Goal: Task Accomplishment & Management: Complete application form

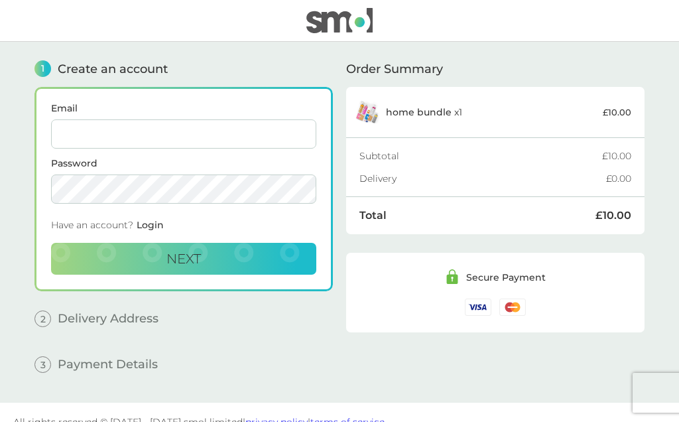
click at [160, 127] on input "Email" at bounding box center [183, 133] width 265 height 29
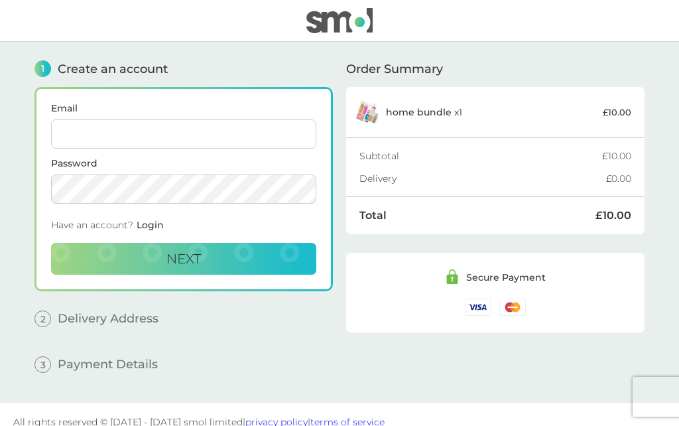
click at [123, 135] on input "Email" at bounding box center [183, 133] width 265 height 29
type input "[EMAIL_ADDRESS][DOMAIN_NAME]"
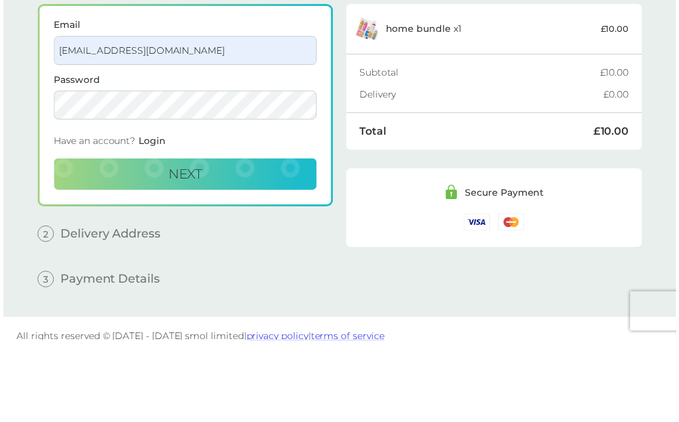
scroll to position [21, 0]
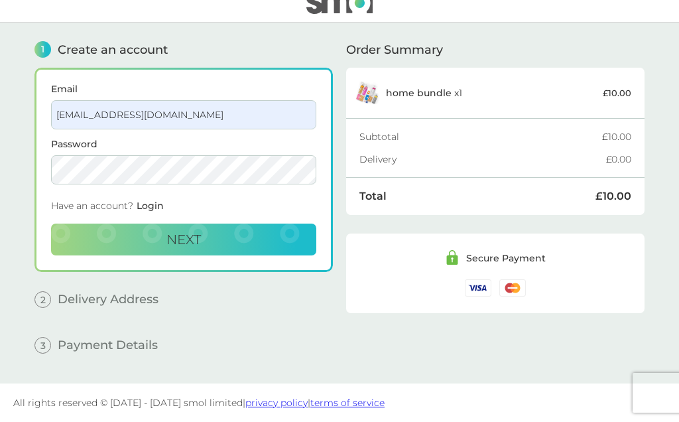
click at [188, 233] on span "Next" at bounding box center [183, 239] width 34 height 16
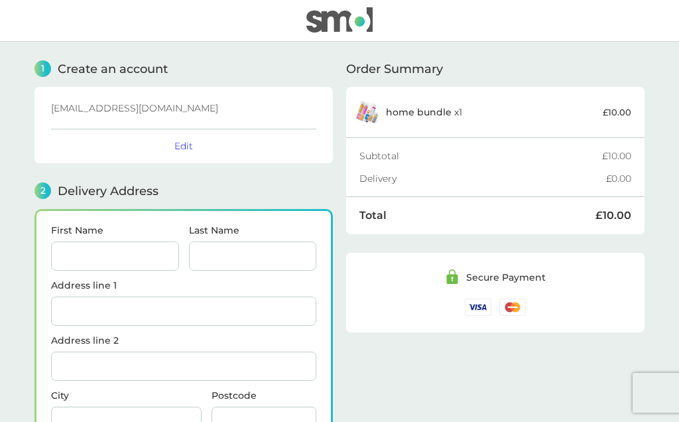
scroll to position [163, 0]
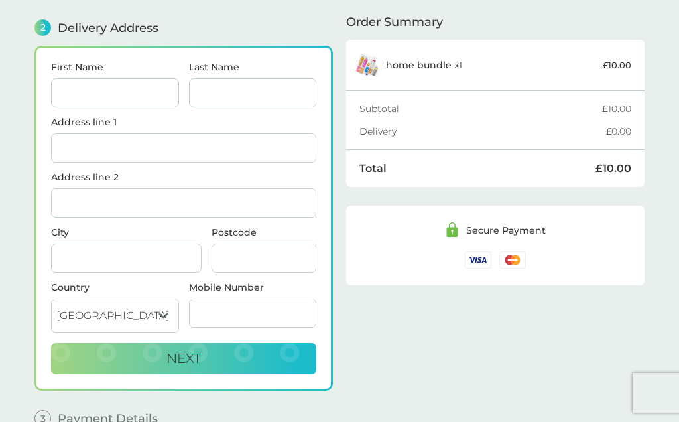
click at [119, 98] on input "First Name" at bounding box center [115, 92] width 128 height 29
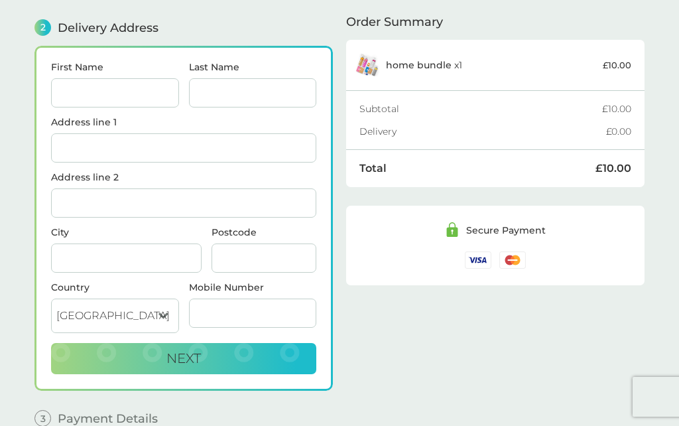
type input "[PERSON_NAME]"
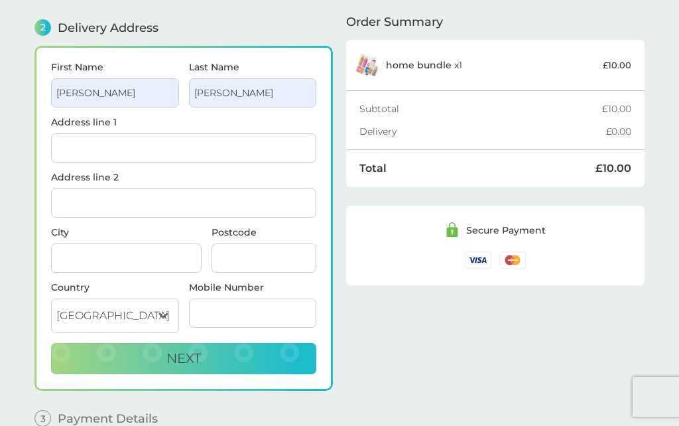
type input "[STREET_ADDRESS]"
type input "[GEOGRAPHIC_DATA]"
type input "NE15 7SF"
type input "07507101402"
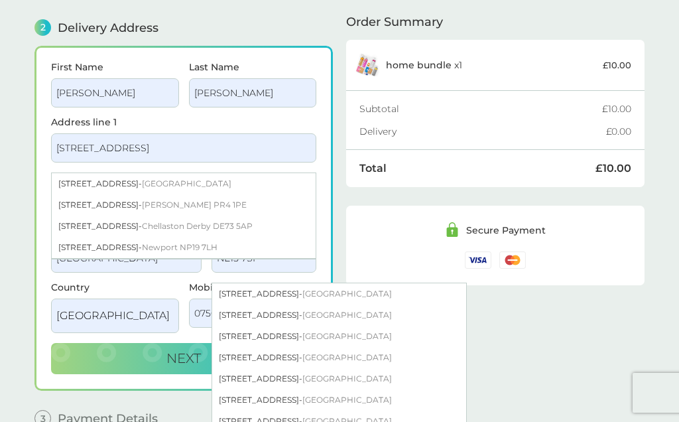
click at [267, 336] on div "[STREET_ADDRESS]" at bounding box center [339, 336] width 254 height 21
type input "[GEOGRAPHIC_DATA]"
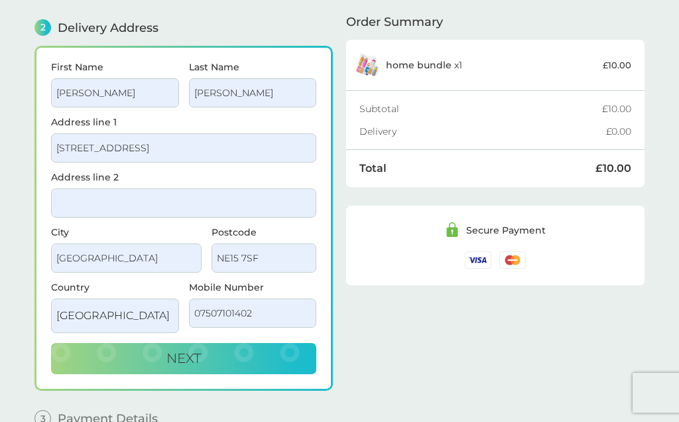
click at [199, 359] on span "Next" at bounding box center [183, 358] width 34 height 16
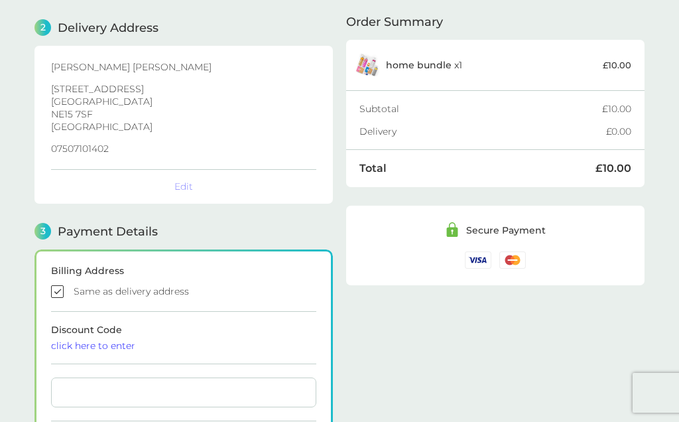
checkbox input "true"
